Goal: Obtain resource: Obtain resource

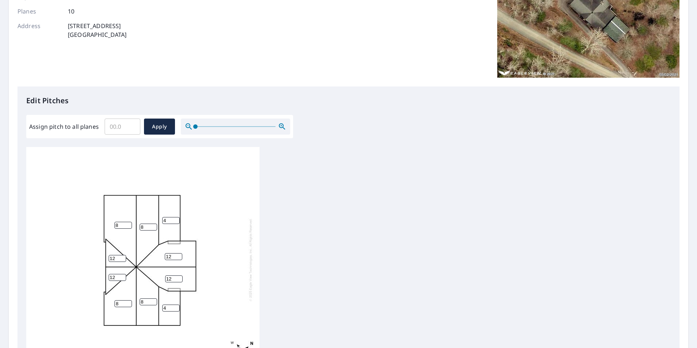
scroll to position [7, 0]
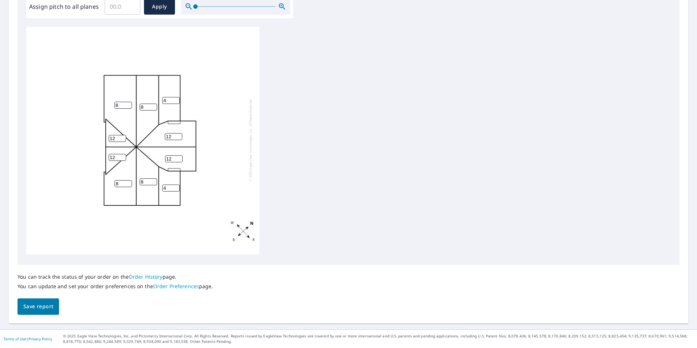
click at [35, 309] on span "Save report" at bounding box center [38, 306] width 30 height 9
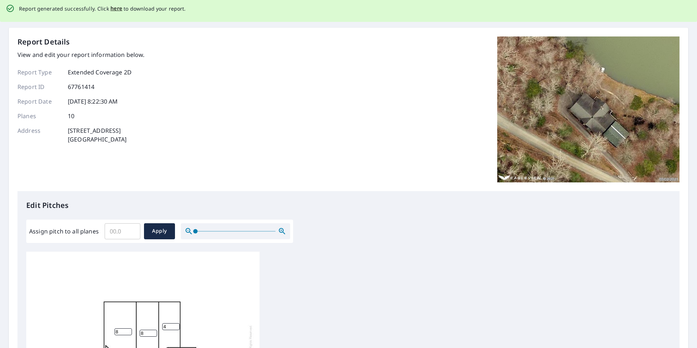
scroll to position [0, 0]
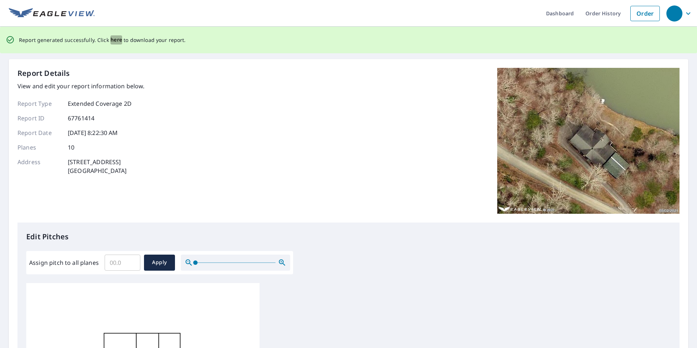
click at [116, 39] on span "here" at bounding box center [117, 39] width 12 height 9
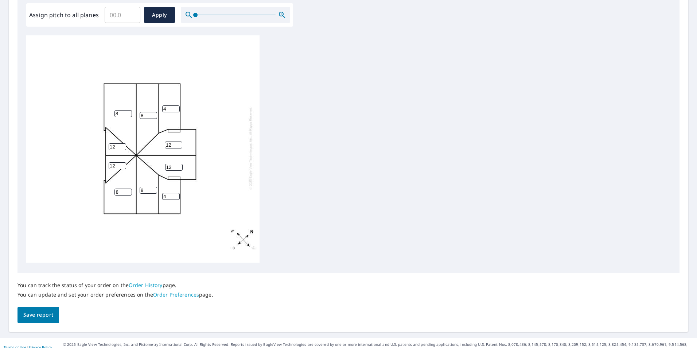
scroll to position [229, 0]
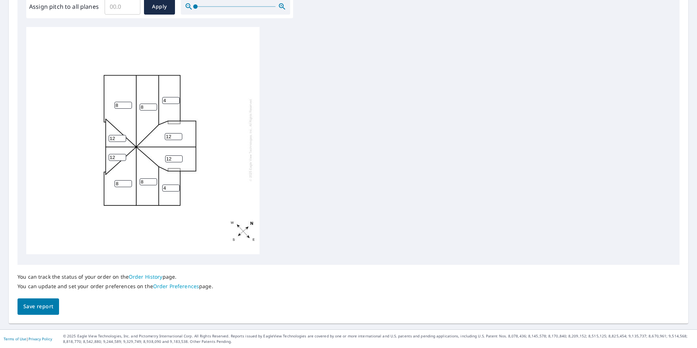
click at [44, 304] on span "Save report" at bounding box center [38, 306] width 30 height 9
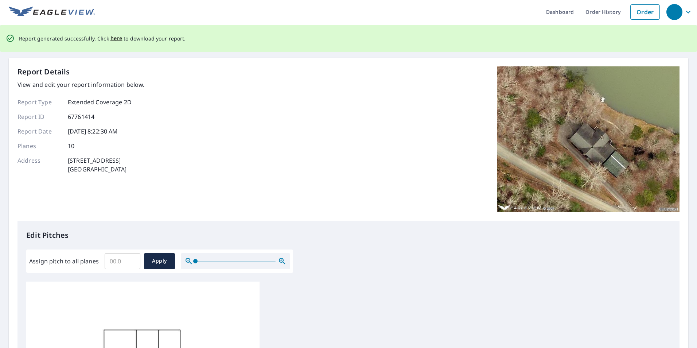
scroll to position [0, 0]
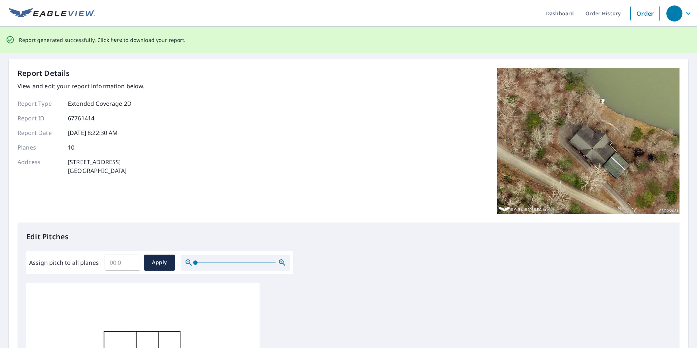
click at [112, 39] on span "here" at bounding box center [117, 39] width 12 height 9
